Goal: Obtain resource: Obtain resource

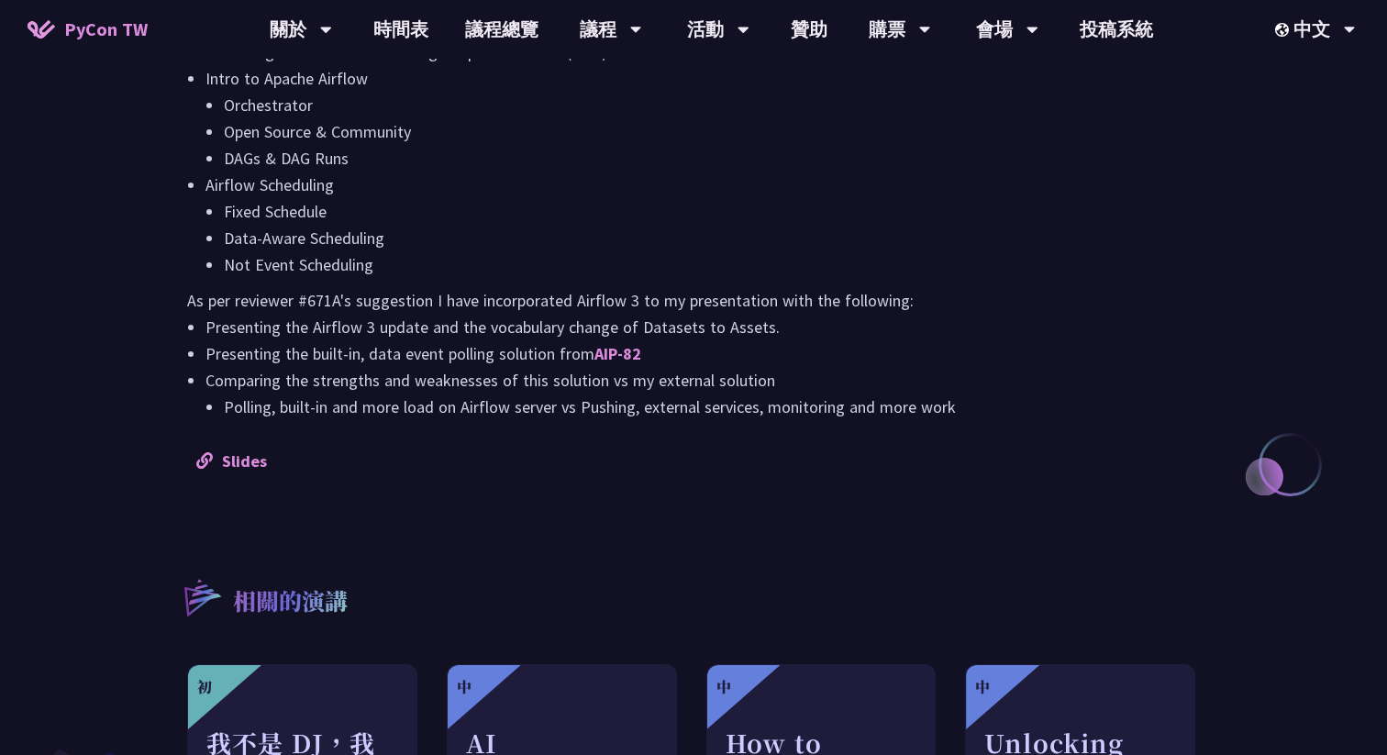
scroll to position [1637, 0]
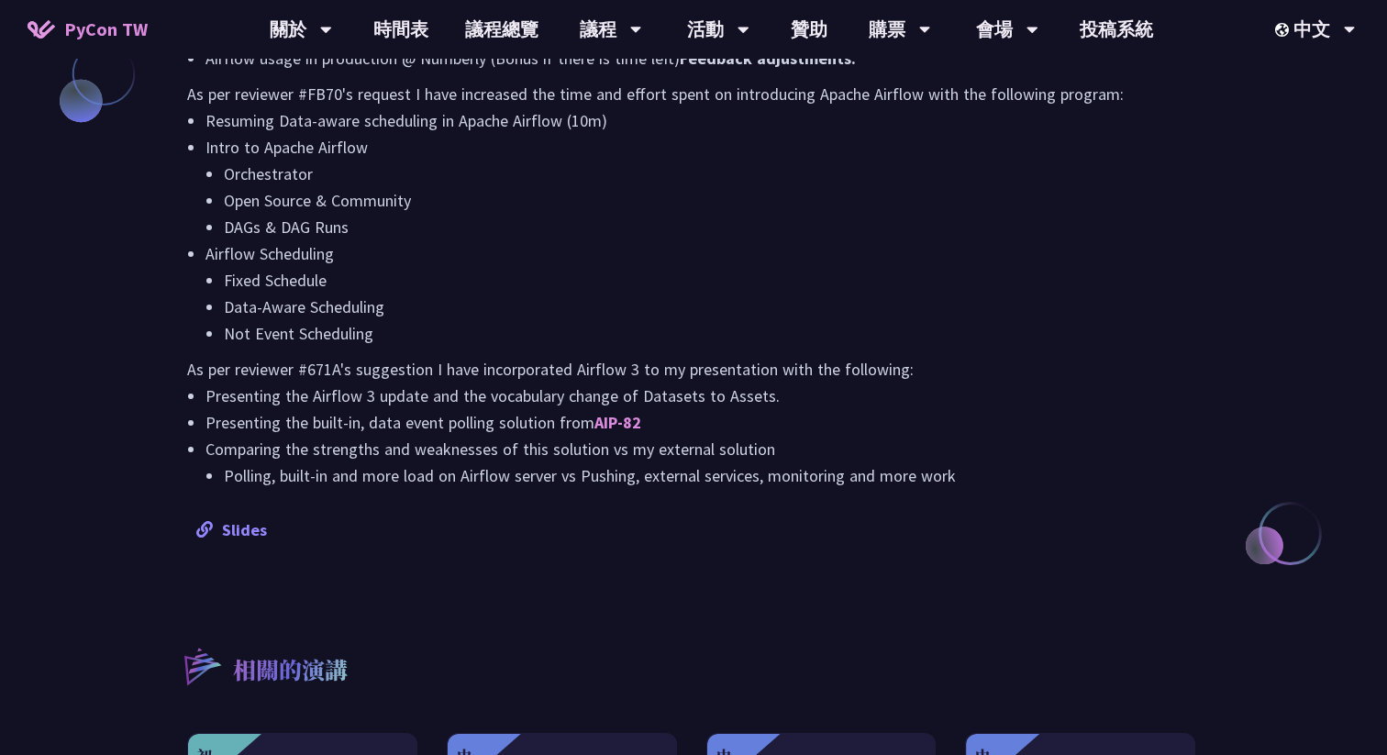
click at [247, 527] on link "Slides" at bounding box center [231, 529] width 71 height 21
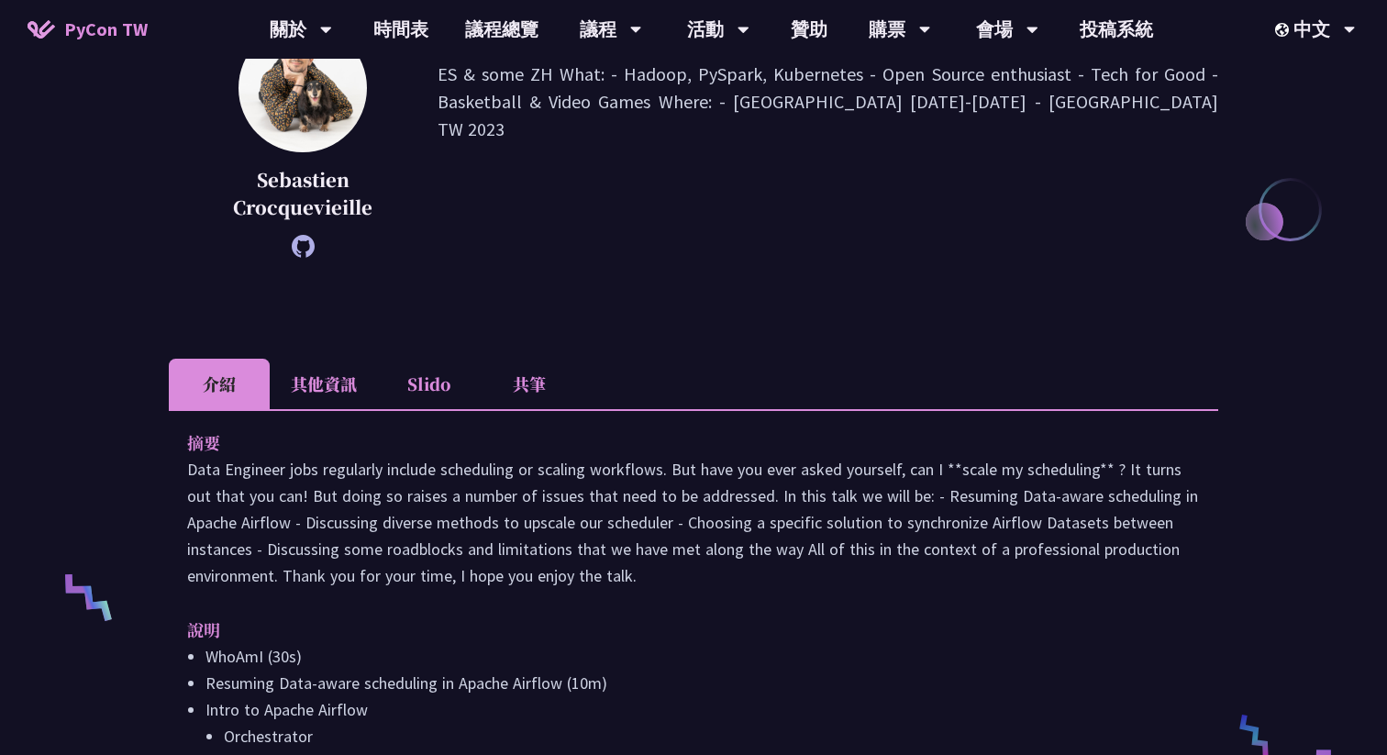
scroll to position [445, 0]
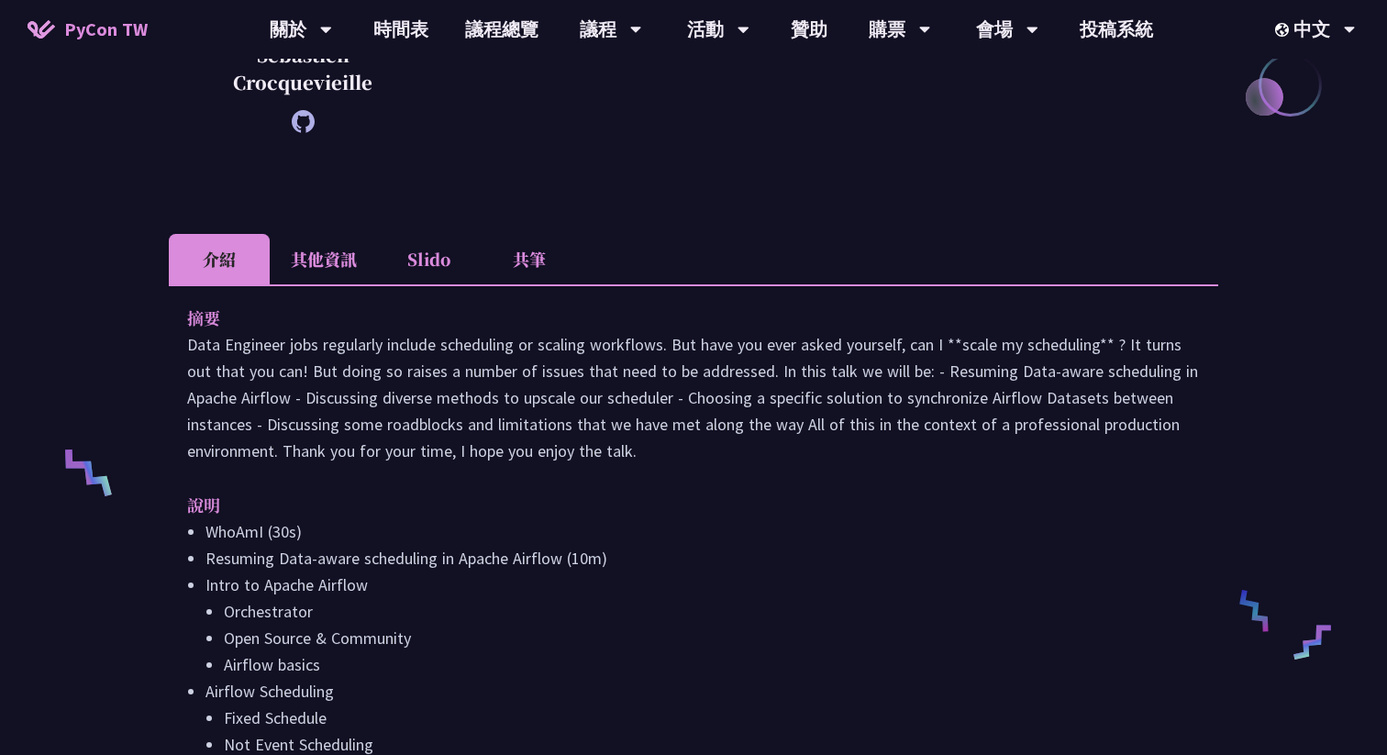
click at [529, 266] on li "共筆" at bounding box center [529, 259] width 101 height 50
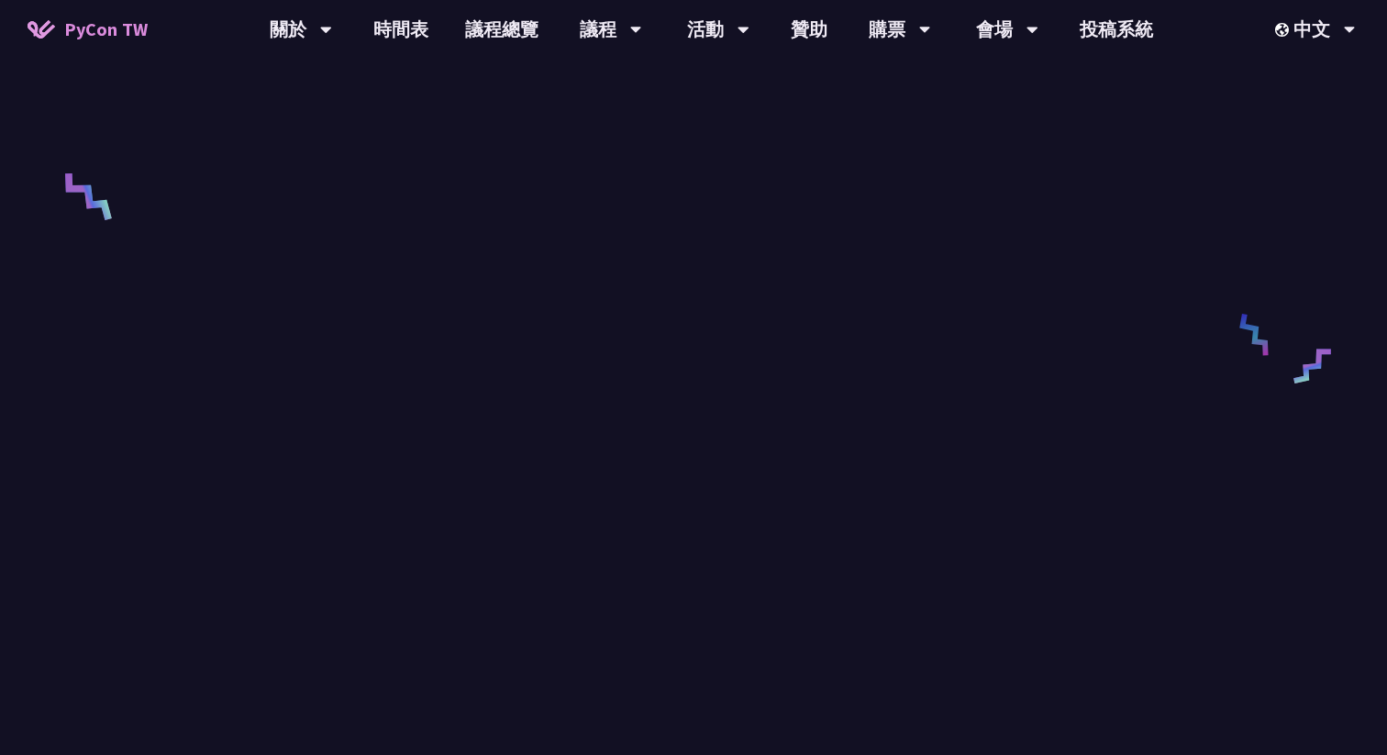
scroll to position [711, 0]
